Goal: Task Accomplishment & Management: Use online tool/utility

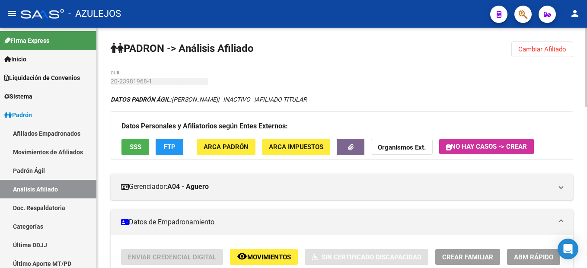
click at [536, 54] on button "Cambiar Afiliado" at bounding box center [542, 49] width 62 height 16
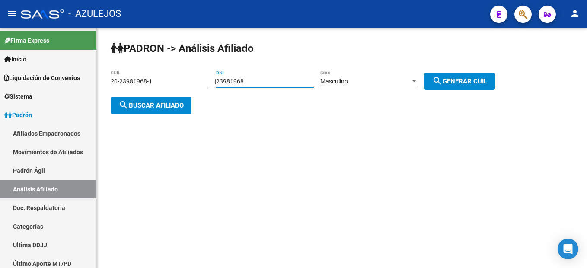
drag, startPoint x: 264, startPoint y: 82, endPoint x: 150, endPoint y: 69, distance: 114.4
click at [150, 69] on div "PADRON -> Análisis Afiliado 20-23981968-1 CUIL | 23981968 DNI Masculino Sexo se…" at bounding box center [342, 85] width 490 height 114
type input "37400833"
click at [406, 83] on div "Masculino" at bounding box center [365, 81] width 90 height 7
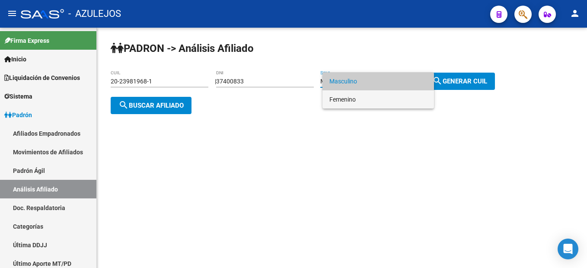
click at [369, 103] on span "Femenino" at bounding box center [378, 99] width 98 height 18
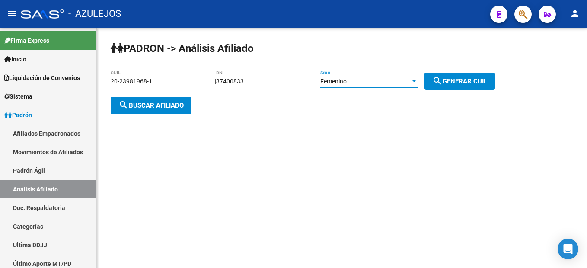
click at [452, 86] on button "search Generar CUIL" at bounding box center [459, 81] width 70 height 17
type input "27-37400833-7"
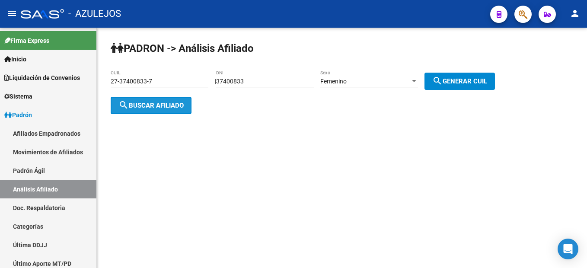
click at [153, 110] on button "search Buscar afiliado" at bounding box center [151, 105] width 81 height 17
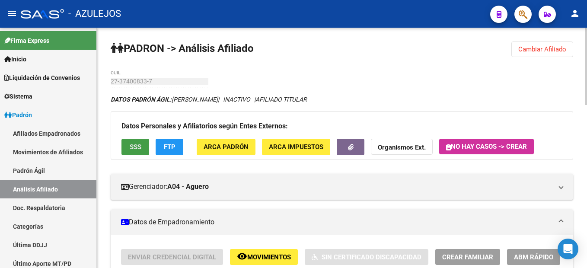
click at [136, 149] on span "SSS" at bounding box center [136, 148] width 12 height 8
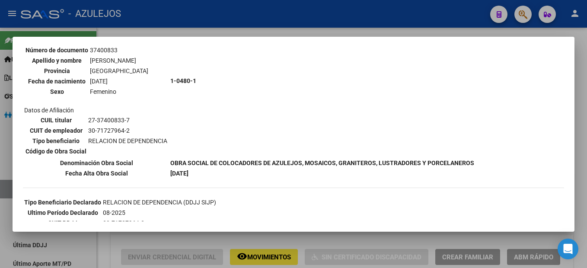
scroll to position [130, 0]
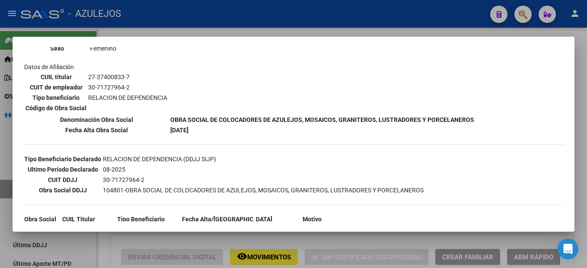
click at [159, 239] on div at bounding box center [293, 134] width 587 height 268
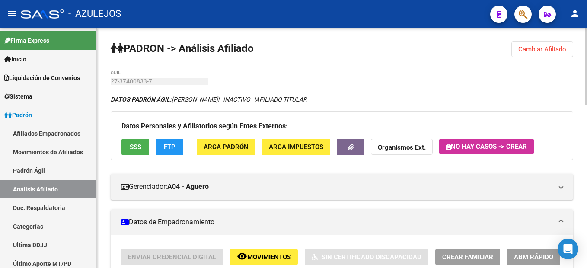
click at [135, 149] on span "SSS" at bounding box center [136, 148] width 12 height 8
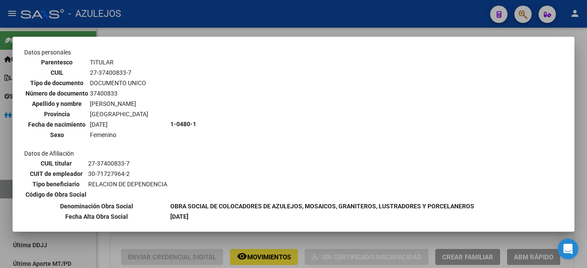
scroll to position [0, 0]
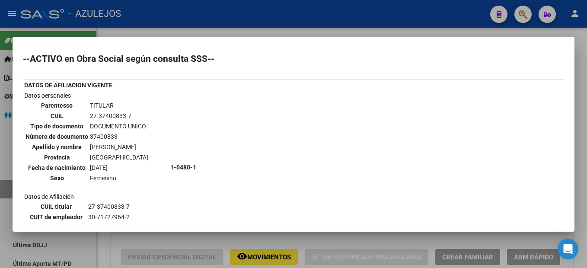
click at [141, 242] on div at bounding box center [293, 134] width 587 height 268
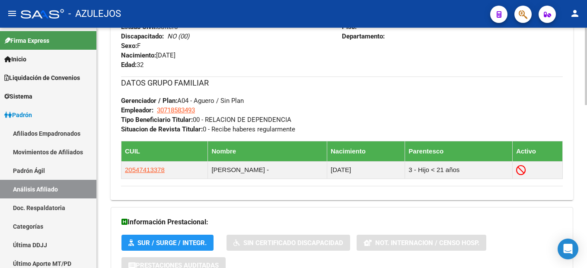
scroll to position [506, 0]
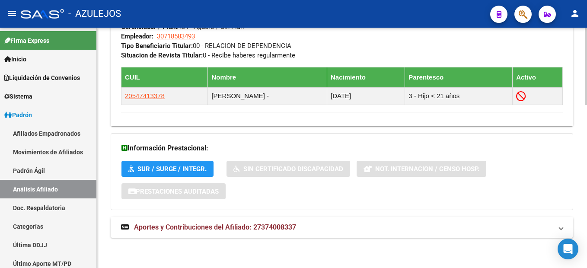
click at [166, 229] on span "Aportes y Contribuciones del Afiliado: 27374008337" at bounding box center [215, 227] width 162 height 8
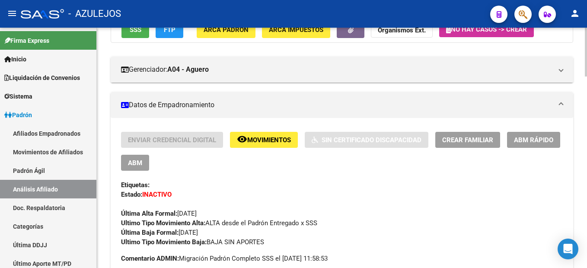
scroll to position [0, 0]
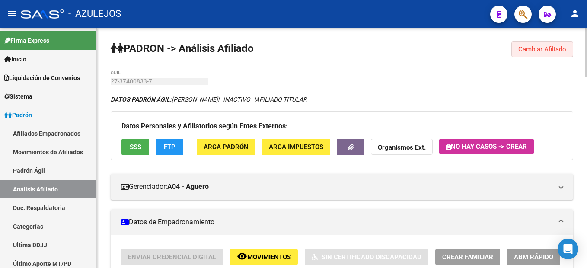
click at [530, 51] on span "Cambiar Afiliado" at bounding box center [542, 49] width 48 height 8
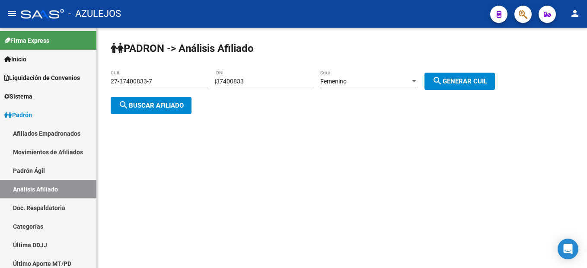
drag, startPoint x: 265, startPoint y: 74, endPoint x: 206, endPoint y: 75, distance: 59.2
click at [206, 78] on app-analisis-afiliado "PADRON -> Análisis Afiliado 27-37400833-7 CUIL | 37400833 DNI Femenino Sexo sea…" at bounding box center [306, 93] width 391 height 31
drag, startPoint x: 206, startPoint y: 75, endPoint x: 265, endPoint y: 81, distance: 60.0
click at [265, 81] on input "37400833" at bounding box center [265, 81] width 98 height 7
drag, startPoint x: 265, startPoint y: 81, endPoint x: 186, endPoint y: 73, distance: 79.5
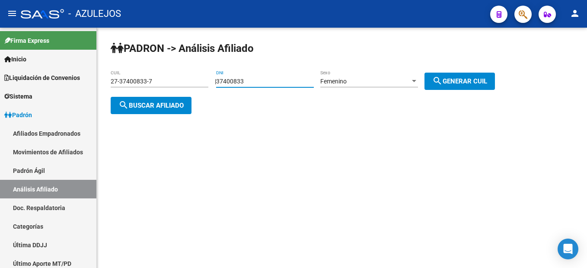
click at [186, 78] on app-analisis-afiliado "PADRON -> Análisis Afiliado 27-37400833-7 CUIL | 37400833 DNI Femenino Sexo sea…" at bounding box center [306, 93] width 391 height 31
type input "39348365"
click at [416, 89] on div "Femenino Sexo" at bounding box center [369, 82] width 98 height 25
click at [414, 88] on div "Femenino Sexo" at bounding box center [369, 82] width 98 height 25
click at [410, 82] on div "Femenino" at bounding box center [365, 81] width 90 height 7
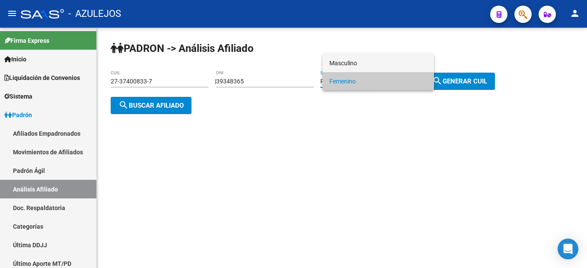
click at [370, 59] on span "Masculino" at bounding box center [378, 63] width 98 height 18
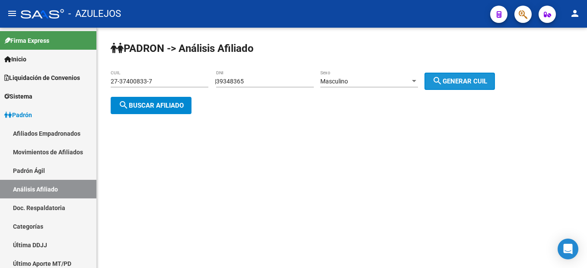
click at [465, 84] on span "search Generar CUIL" at bounding box center [459, 81] width 55 height 8
type input "20-39348365-3"
click at [163, 100] on button "search Buscar afiliado" at bounding box center [151, 105] width 81 height 17
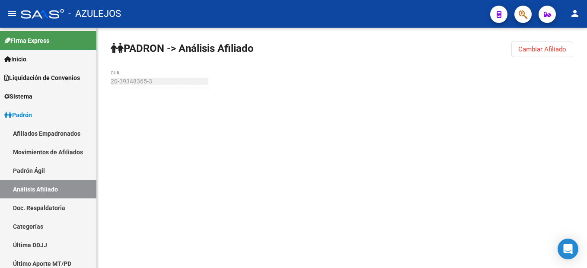
click at [163, 100] on div at bounding box center [342, 104] width 463 height 19
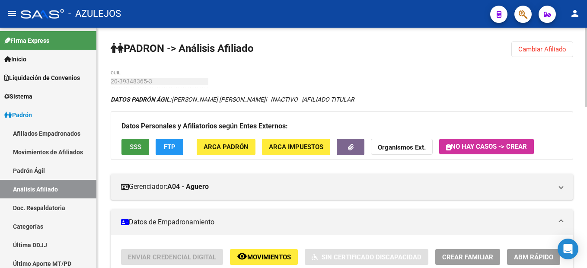
click at [136, 146] on span "SSS" at bounding box center [136, 148] width 12 height 8
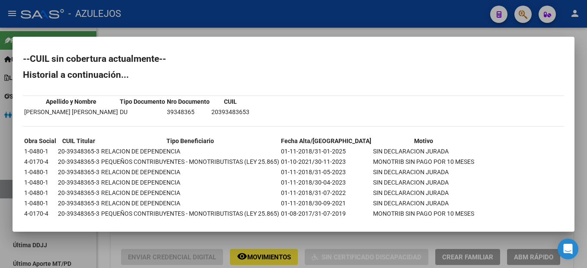
click at [152, 244] on div at bounding box center [293, 134] width 587 height 268
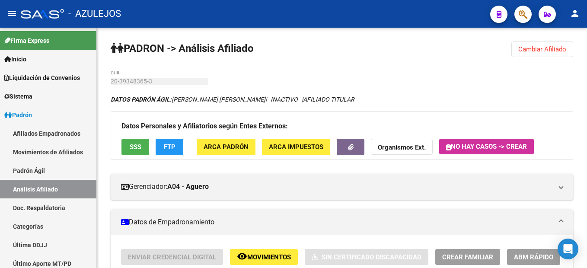
click at [166, 268] on html "menu - AZULEJOS person Firma Express Inicio Instructivos Contacto OS Liquidació…" at bounding box center [293, 134] width 587 height 268
click at [525, 53] on button "Cambiar Afiliado" at bounding box center [542, 49] width 62 height 16
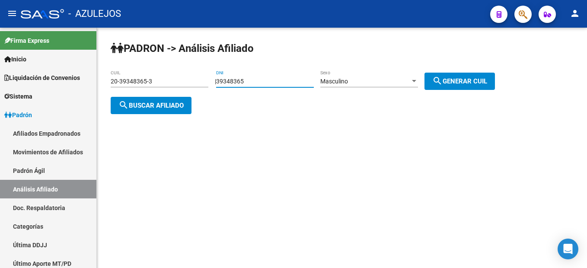
drag, startPoint x: 278, startPoint y: 80, endPoint x: 205, endPoint y: 77, distance: 73.6
click at [205, 78] on app-analisis-afiliado "PADRON -> Análisis Afiliado 20-39348365-3 CUIL | 39348365 DNI Masculino Sexo se…" at bounding box center [306, 93] width 391 height 31
type input "35227540"
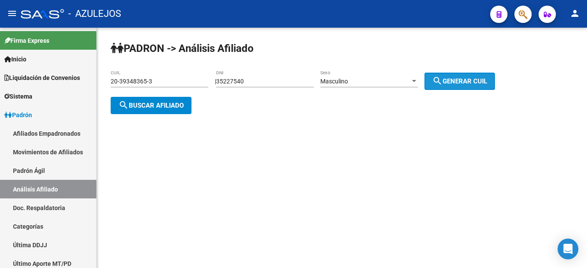
click at [443, 76] on mat-icon "search" at bounding box center [437, 81] width 10 height 10
type input "23-35227540-9"
click at [182, 103] on span "search Buscar afiliado" at bounding box center [150, 106] width 65 height 8
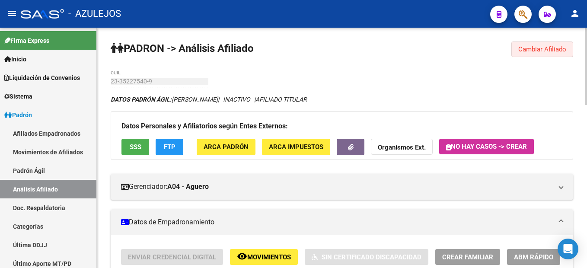
click at [542, 53] on span "Cambiar Afiliado" at bounding box center [542, 49] width 48 height 8
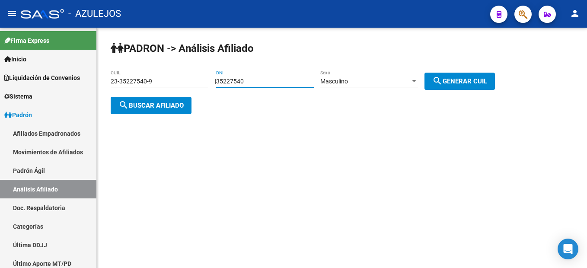
drag, startPoint x: 269, startPoint y: 78, endPoint x: 192, endPoint y: 66, distance: 77.4
click at [192, 66] on div "PADRON -> Análisis Afiliado 23-35227540-9 CUIL | 35227540 DNI Masculino Sexo se…" at bounding box center [342, 85] width 490 height 114
type input "33218022"
click at [455, 74] on button "search Generar CUIL" at bounding box center [459, 81] width 70 height 17
type input "20-33218022-4"
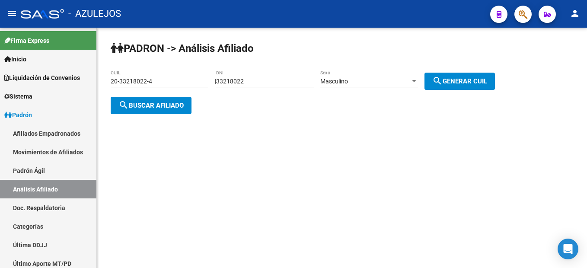
click at [141, 103] on span "search Buscar afiliado" at bounding box center [150, 106] width 65 height 8
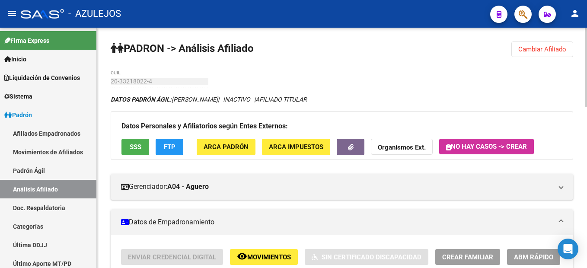
click at [144, 147] on button "SSS" at bounding box center [135, 147] width 28 height 16
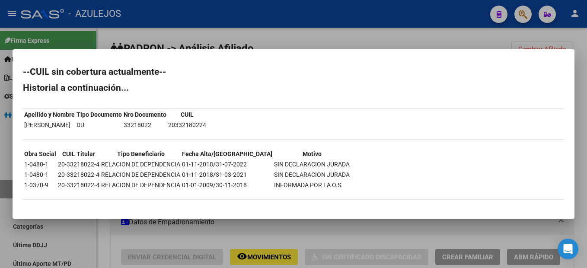
click at [269, 227] on div at bounding box center [293, 134] width 587 height 268
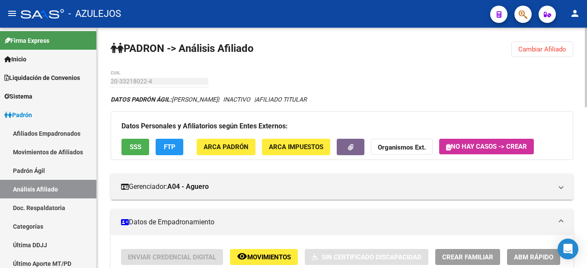
click at [553, 52] on span "Cambiar Afiliado" at bounding box center [542, 49] width 48 height 8
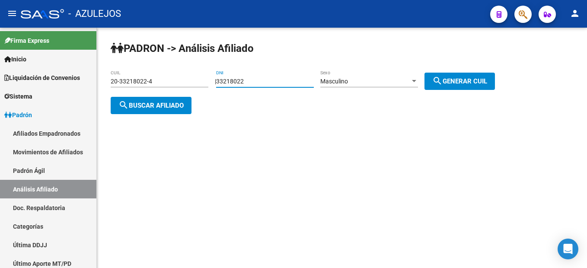
drag, startPoint x: 285, startPoint y: 80, endPoint x: 113, endPoint y: 75, distance: 172.1
click at [113, 78] on app-analisis-afiliado "PADRON -> Análisis Afiliado 20-33218022-4 CUIL | 33218022 DNI Masculino Sexo se…" at bounding box center [306, 93] width 391 height 31
type input "31497549"
click at [487, 79] on span "search Generar CUIL" at bounding box center [459, 81] width 55 height 8
type input "23-31497549-9"
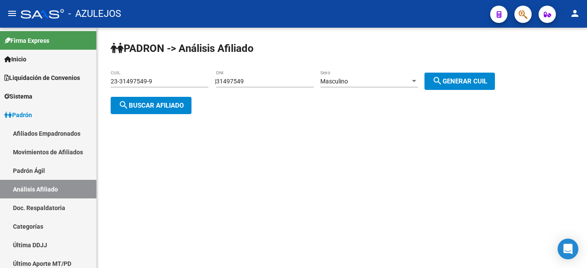
click at [152, 104] on span "search Buscar afiliado" at bounding box center [150, 106] width 65 height 8
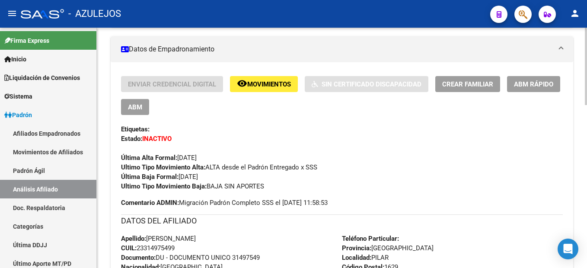
scroll to position [43, 0]
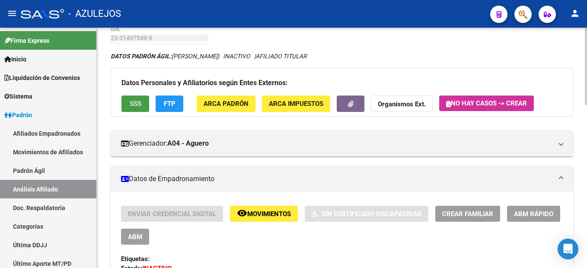
click at [135, 105] on span "SSS" at bounding box center [136, 104] width 12 height 8
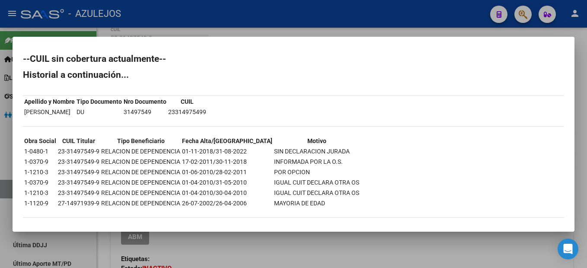
scroll to position [0, 0]
click at [158, 144] on th "Tipo Beneficiario" at bounding box center [141, 141] width 80 height 10
click at [325, 253] on div at bounding box center [293, 134] width 587 height 268
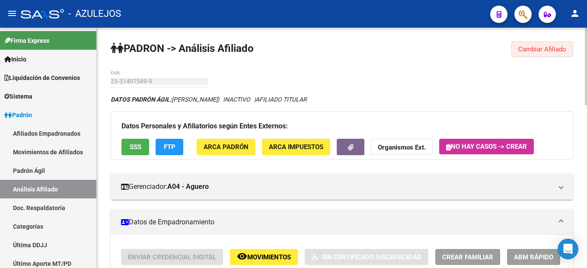
click at [542, 49] on span "Cambiar Afiliado" at bounding box center [542, 49] width 48 height 8
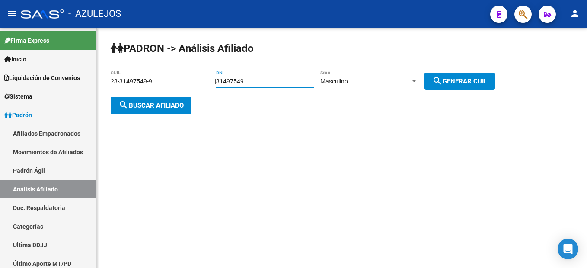
drag, startPoint x: 289, startPoint y: 82, endPoint x: 193, endPoint y: 76, distance: 96.2
click at [193, 78] on app-analisis-afiliado "PADRON -> Análisis Afiliado 23-31497549-9 CUIL | 31497549 DNI Masculino Sexo se…" at bounding box center [306, 93] width 391 height 31
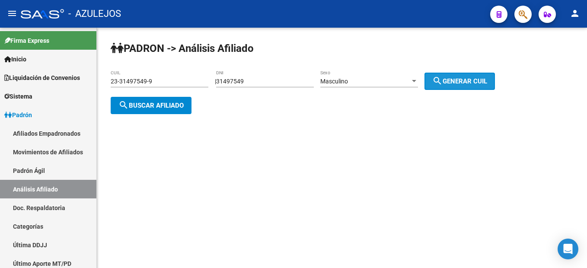
click at [462, 78] on span "search Generar CUIL" at bounding box center [459, 81] width 55 height 8
click at [163, 98] on button "search Buscar afiliado" at bounding box center [151, 105] width 81 height 17
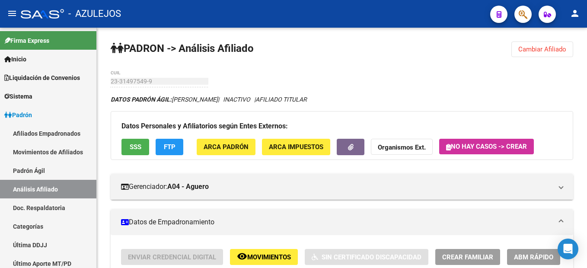
click at [543, 51] on span "Cambiar Afiliado" at bounding box center [542, 49] width 48 height 8
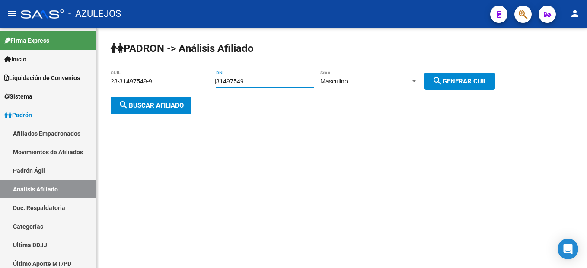
drag, startPoint x: 267, startPoint y: 84, endPoint x: 198, endPoint y: 70, distance: 70.9
click at [198, 78] on app-analisis-afiliado "PADRON -> Análisis Afiliado 23-31497549-9 CUIL | 31497549 DNI Masculino Sexo se…" at bounding box center [306, 93] width 391 height 31
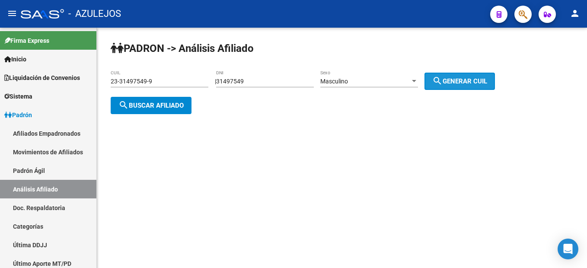
click at [452, 77] on span "search Generar CUIL" at bounding box center [459, 81] width 55 height 8
click at [154, 109] on button "search Buscar afiliado" at bounding box center [151, 105] width 81 height 17
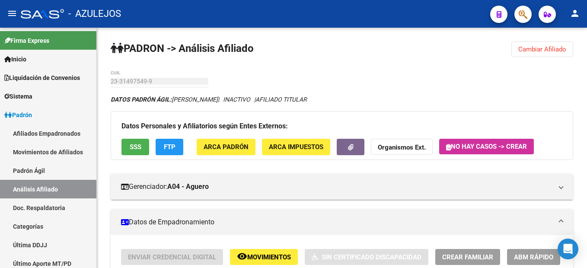
click at [533, 48] on span "Cambiar Afiliado" at bounding box center [542, 49] width 48 height 8
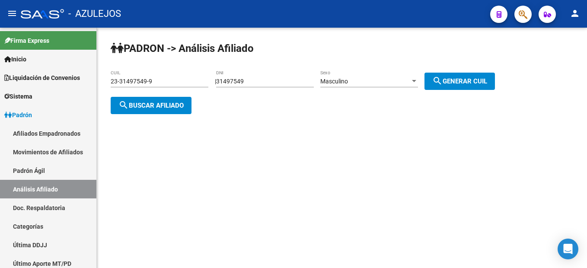
click at [377, 78] on div "Masculino" at bounding box center [365, 81] width 90 height 7
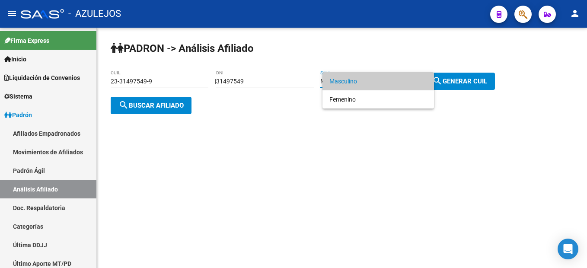
click at [274, 86] on div at bounding box center [293, 134] width 587 height 268
click at [274, 86] on div "31497549 DNI" at bounding box center [265, 78] width 98 height 17
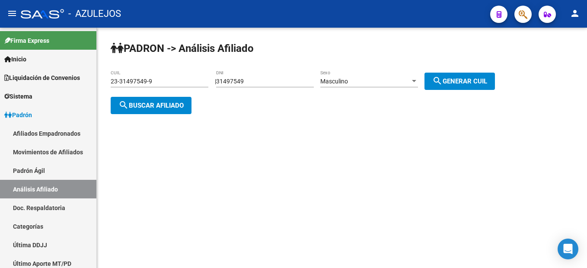
drag, startPoint x: 272, startPoint y: 86, endPoint x: 205, endPoint y: 70, distance: 68.9
click at [205, 78] on app-analisis-afiliado "PADRON -> Análisis Afiliado 23-31497549-9 CUIL | 31497549 DNI Masculino Sexo se…" at bounding box center [306, 93] width 391 height 31
drag, startPoint x: 205, startPoint y: 70, endPoint x: 247, endPoint y: 80, distance: 42.7
click at [240, 77] on div "31497549 DNI" at bounding box center [265, 78] width 98 height 17
drag, startPoint x: 262, startPoint y: 85, endPoint x: 227, endPoint y: 80, distance: 35.4
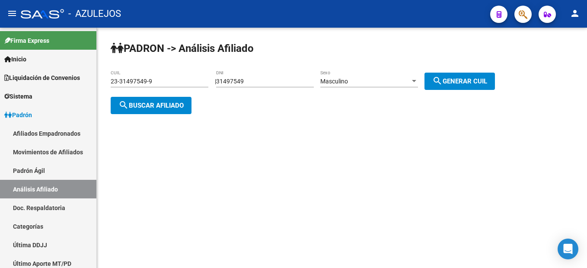
click at [227, 80] on div "31497549 DNI" at bounding box center [265, 78] width 98 height 17
drag, startPoint x: 262, startPoint y: 80, endPoint x: 222, endPoint y: 76, distance: 40.9
click at [222, 76] on div "PADRON -> Análisis Afiliado 23-31497549-9 CUIL | 31497549 DNI Masculino Sexo se…" at bounding box center [342, 85] width 490 height 114
type input "40226761"
click at [480, 78] on span "search Generar CUIL" at bounding box center [459, 81] width 55 height 8
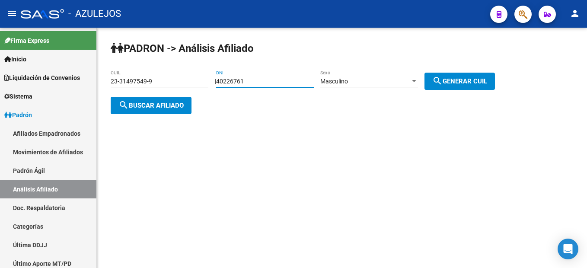
type input "20-40226761-6"
